Goal: Information Seeking & Learning: Find specific fact

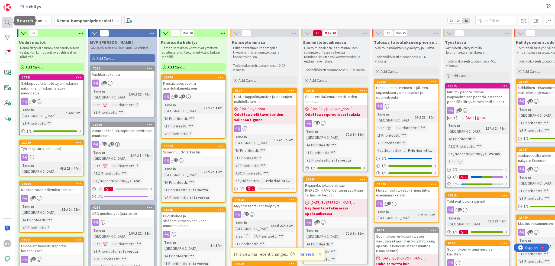
click at [7, 21] on div at bounding box center [7, 22] width 11 height 11
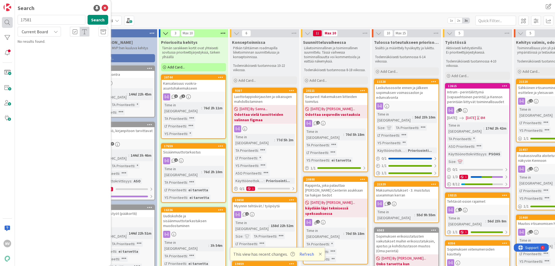
drag, startPoint x: 39, startPoint y: 18, endPoint x: 8, endPoint y: 19, distance: 30.9
click at [8, 19] on div "NV Search 17581 Search Current Board No results found." at bounding box center [7, 133] width 15 height 266
click at [52, 31] on div "Current Board" at bounding box center [39, 32] width 43 height 10
click at [49, 53] on span "All Boards" at bounding box center [49, 54] width 56 height 8
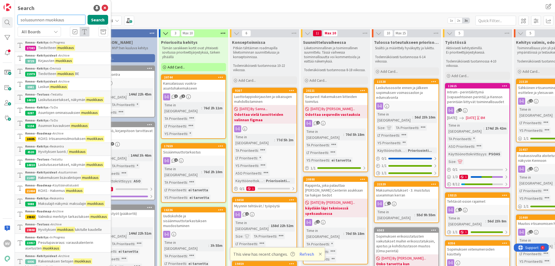
drag, startPoint x: 67, startPoint y: 19, endPoint x: 37, endPoint y: 24, distance: 30.5
click at [37, 24] on input "soluasunnon muokkaus" at bounding box center [52, 20] width 68 height 10
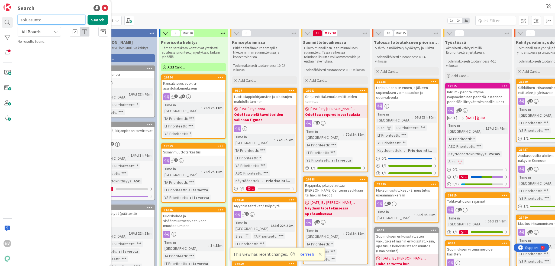
click at [50, 18] on input "soluasunto" at bounding box center [52, 20] width 68 height 10
type input "solu"
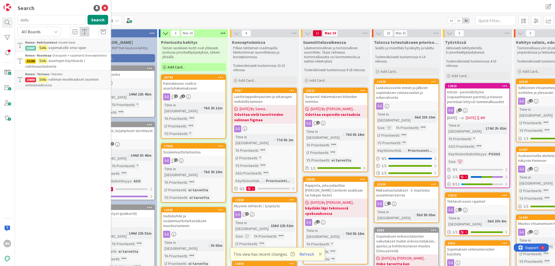
click at [71, 81] on span "-valinnan muokkaukset asunnon ominaisuuksissa" at bounding box center [61, 82] width 73 height 11
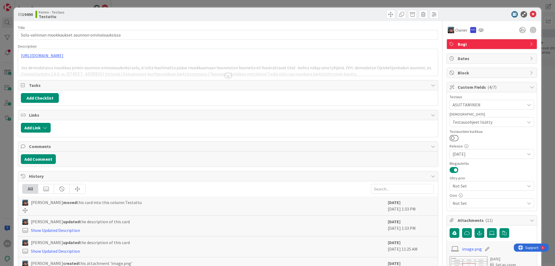
click at [227, 76] on div at bounding box center [228, 75] width 6 height 4
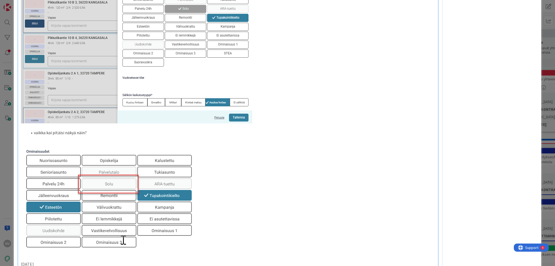
scroll to position [1219, 0]
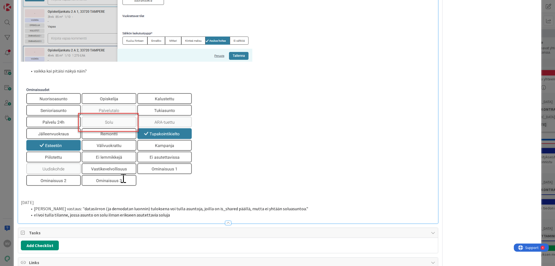
drag, startPoint x: 20, startPoint y: 202, endPoint x: 166, endPoint y: 215, distance: 147.2
copy div "[DATE] [PERSON_NAME] vastaus: " datasiirron (ja demodatan luonnin) tuloksena vo…"
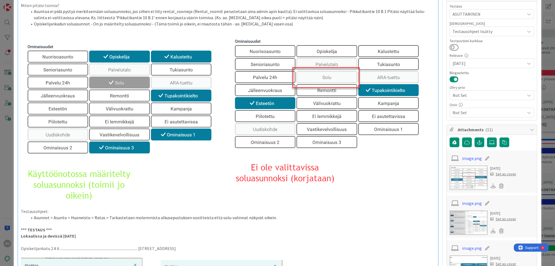
scroll to position [0, 0]
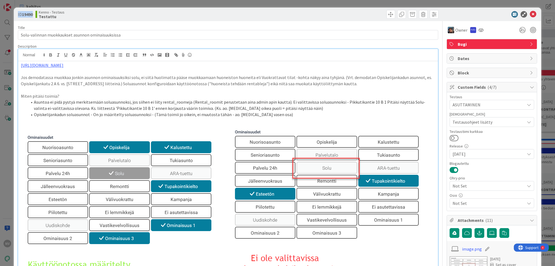
drag, startPoint x: 35, startPoint y: 14, endPoint x: 16, endPoint y: 11, distance: 19.2
click at [16, 11] on div "ID 19490 Kenno - Testaus Testattu" at bounding box center [277, 15] width 527 height 14
copy span "ID 19490"
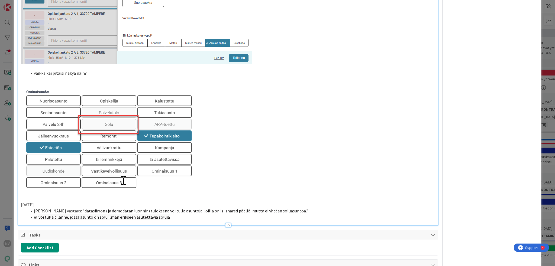
scroll to position [1273, 0]
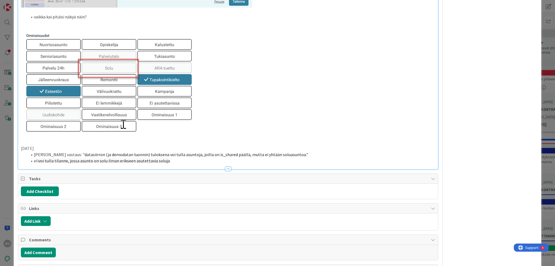
drag, startPoint x: 18, startPoint y: 146, endPoint x: 169, endPoint y: 163, distance: 151.3
copy div "[DATE] [PERSON_NAME] vastaus: " datasiirron (ja demodatan luonnin) tuloksena vo…"
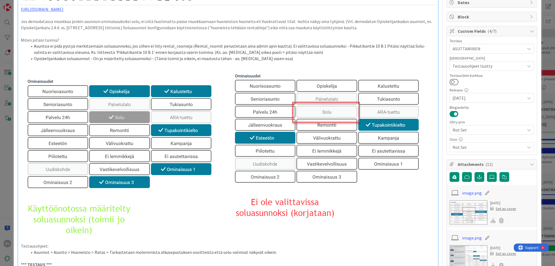
scroll to position [0, 0]
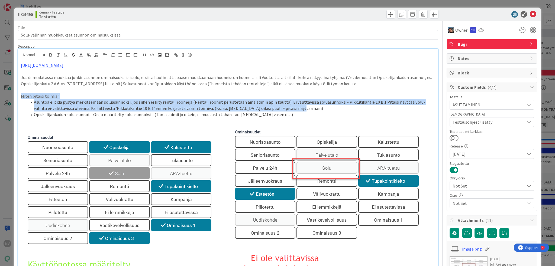
drag, startPoint x: 21, startPoint y: 95, endPoint x: 284, endPoint y: 110, distance: 263.5
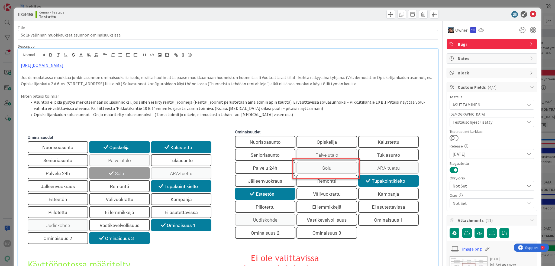
click at [298, 112] on li "Opiskelijankadun soluasunnot - On jo määritelty soluasunnoksi - (Tämä toimii jo…" at bounding box center [231, 115] width 408 height 6
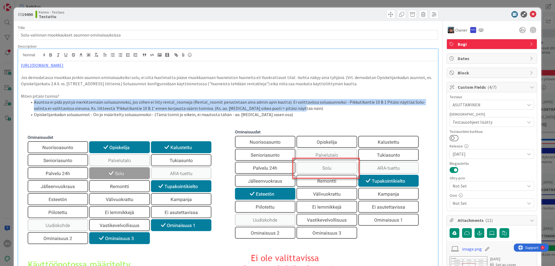
drag, startPoint x: 29, startPoint y: 100, endPoint x: 280, endPoint y: 108, distance: 251.6
click at [280, 108] on li "Asuntoa ei pidä pystyä merkitsemään soluasunnoksi, jos siihen ei liity rental_r…" at bounding box center [231, 105] width 408 height 12
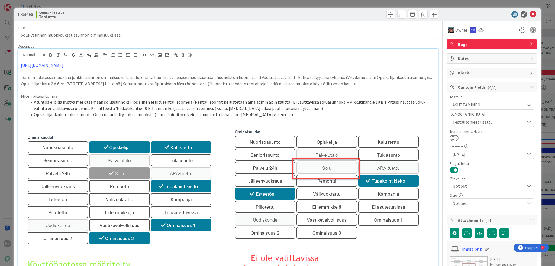
click at [318, 114] on li "Opiskelijankadun soluasunnot - On jo määritelty soluasunnoksi - (Tämä toimii jo…" at bounding box center [231, 115] width 408 height 6
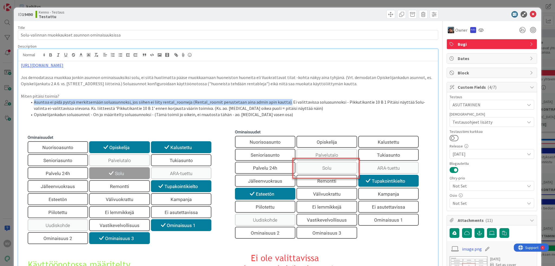
drag, startPoint x: 283, startPoint y: 102, endPoint x: 33, endPoint y: 101, distance: 249.8
click at [33, 101] on li "Asuntoa ei pidä pystyä merkitsemään soluasunnoksi, jos siihen ei liity rental_r…" at bounding box center [231, 105] width 408 height 12
copy li "Asuntoa ei pidä pystyä merkitsemään soluasunnoksi, jos siihen ei liity rental_r…"
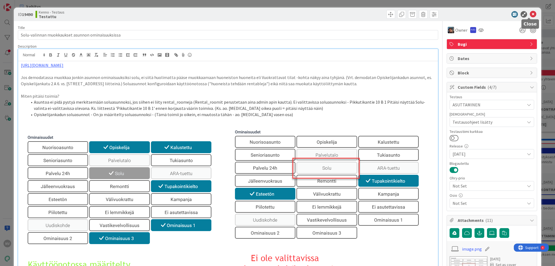
click at [530, 14] on icon at bounding box center [533, 14] width 7 height 7
